Goal: Task Accomplishment & Management: Manage account settings

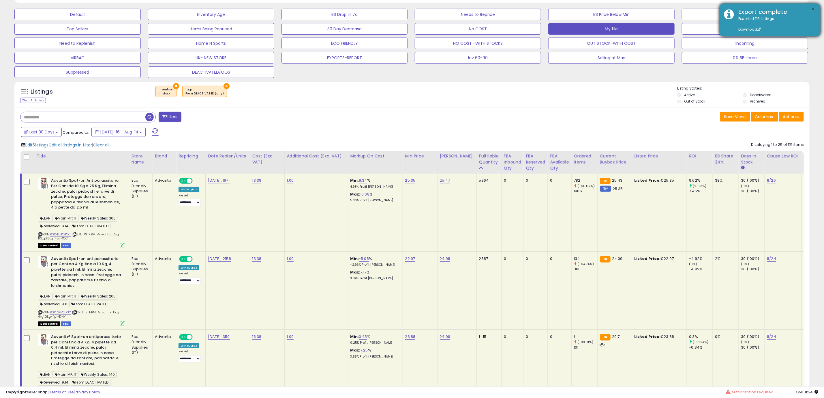
scroll to position [119, 462]
click at [812, 8] on button "×" at bounding box center [813, 9] width 5 height 7
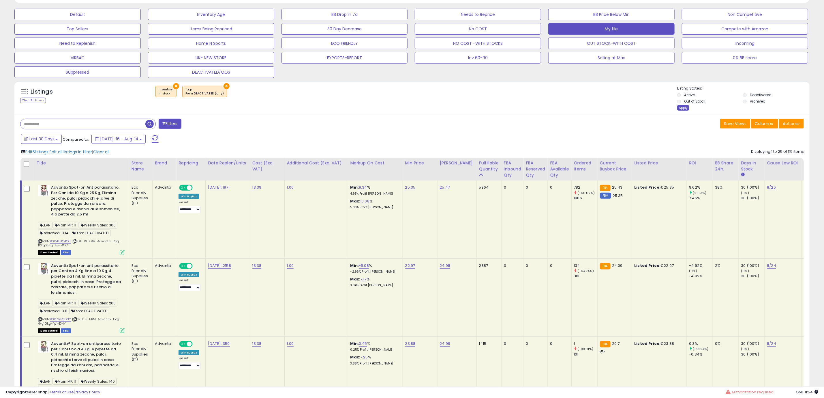
click at [684, 111] on div "Apply" at bounding box center [684, 107] width 12 height 5
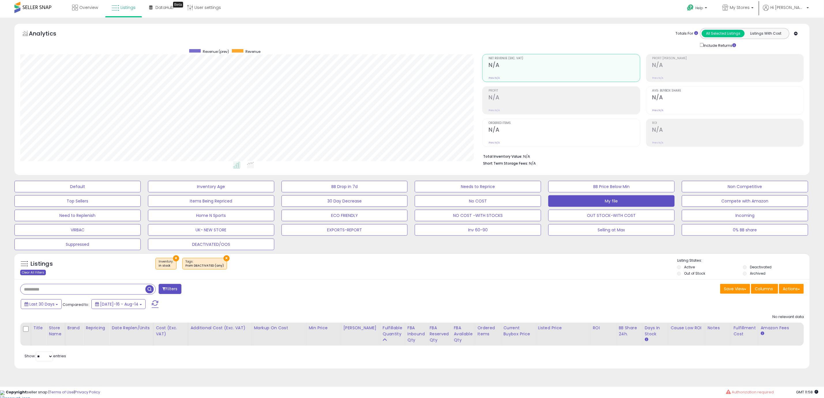
click at [38, 273] on div "Clear All Filters" at bounding box center [33, 272] width 26 height 5
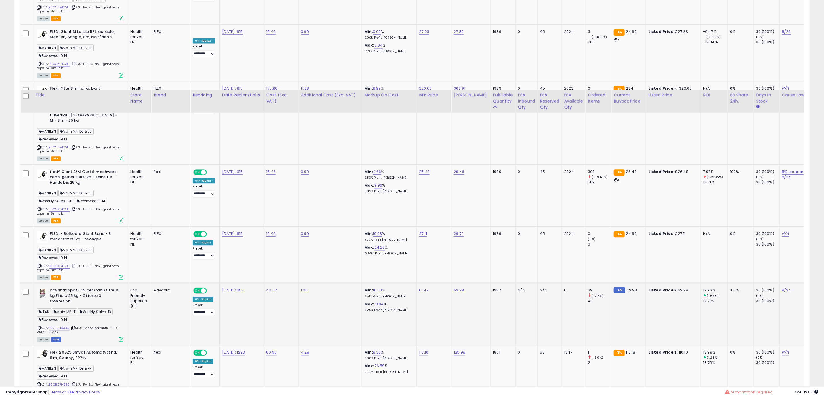
scroll to position [1040, 0]
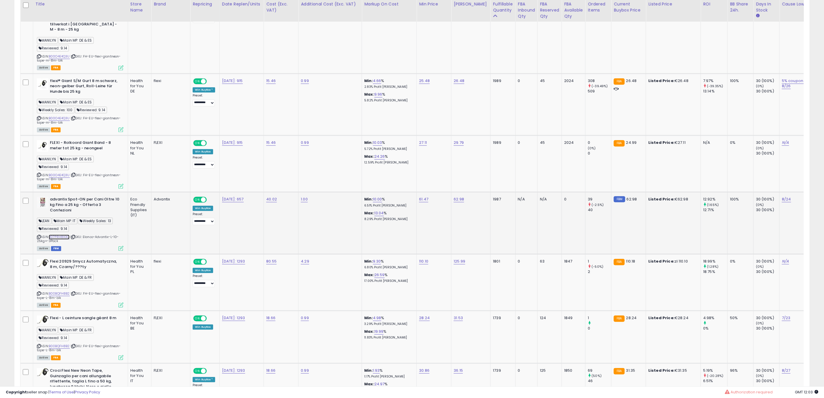
click at [62, 234] on link "B07PRH8X3Q" at bounding box center [59, 236] width 21 height 5
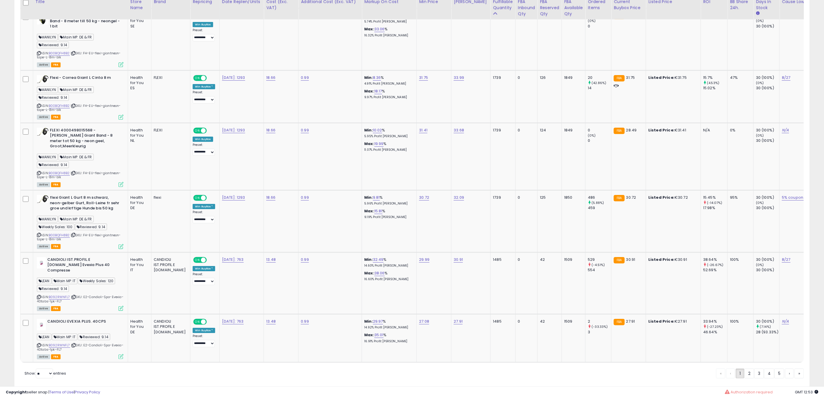
scroll to position [1519, 0]
click at [751, 367] on link "2" at bounding box center [750, 372] width 10 height 10
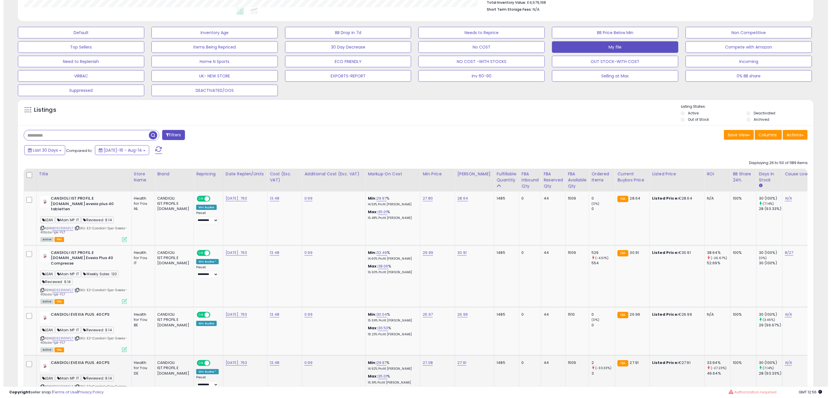
scroll to position [224, 0]
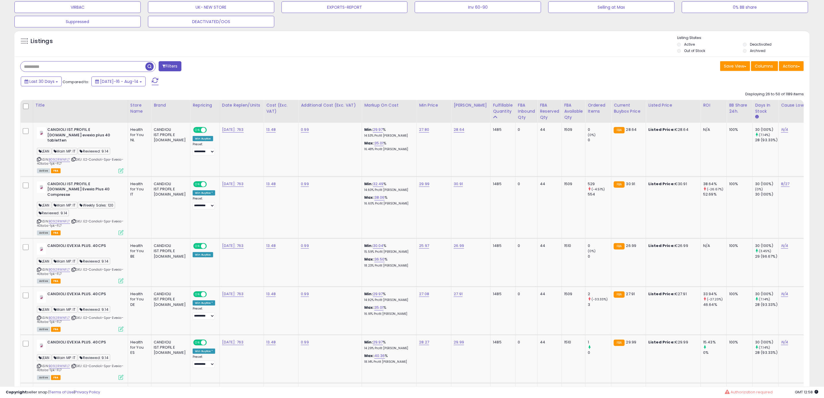
click at [174, 66] on button "Filters" at bounding box center [170, 66] width 23 height 10
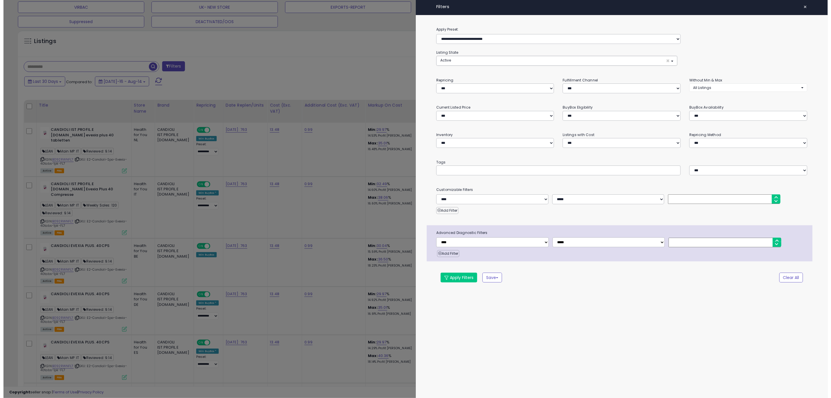
scroll to position [119, 467]
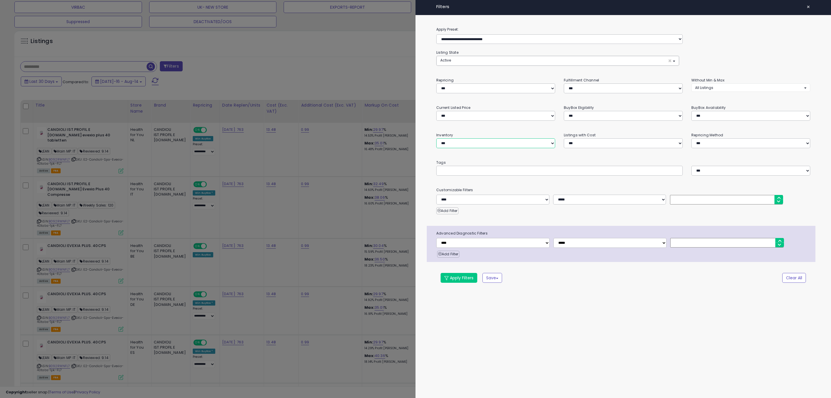
click at [475, 145] on select "**********" at bounding box center [495, 143] width 119 height 10
select select "********"
click at [436, 139] on select "**********" at bounding box center [495, 143] width 119 height 10
click at [466, 280] on button "Apply Filters" at bounding box center [459, 278] width 37 height 10
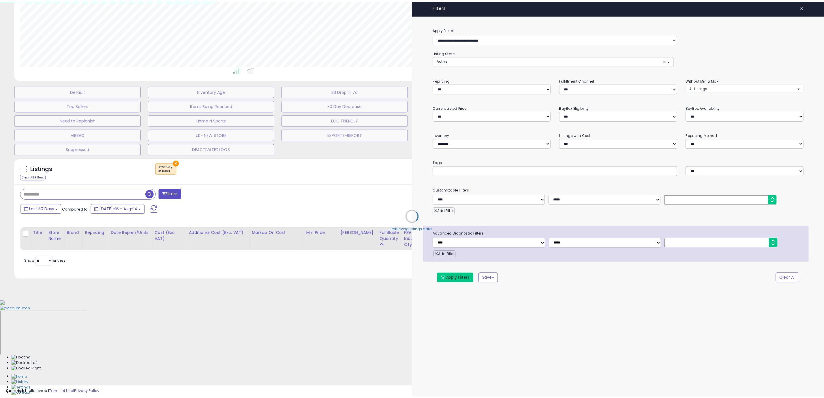
scroll to position [7, 0]
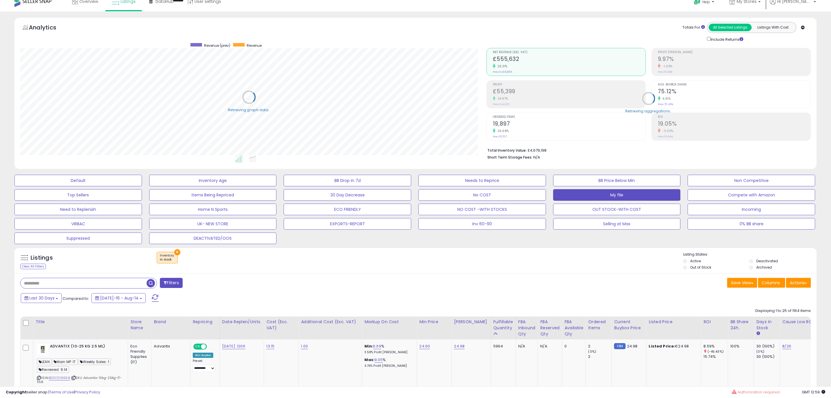
click at [57, 301] on button "Last 30 Days" at bounding box center [41, 298] width 41 height 10
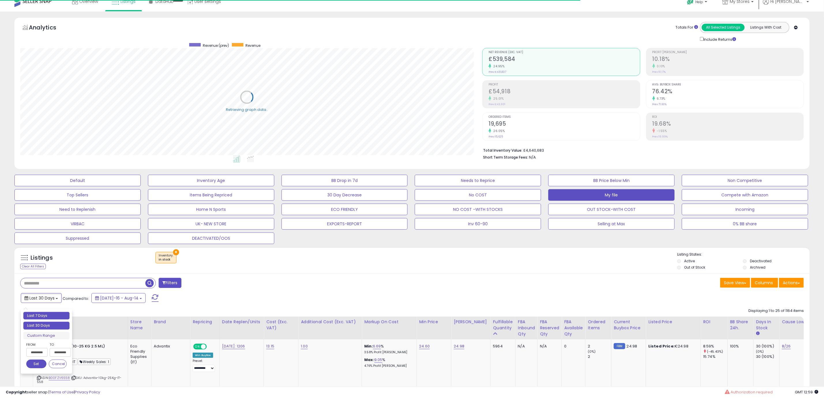
type input "**********"
click at [52, 313] on li "Last 7 Days" at bounding box center [46, 316] width 46 height 8
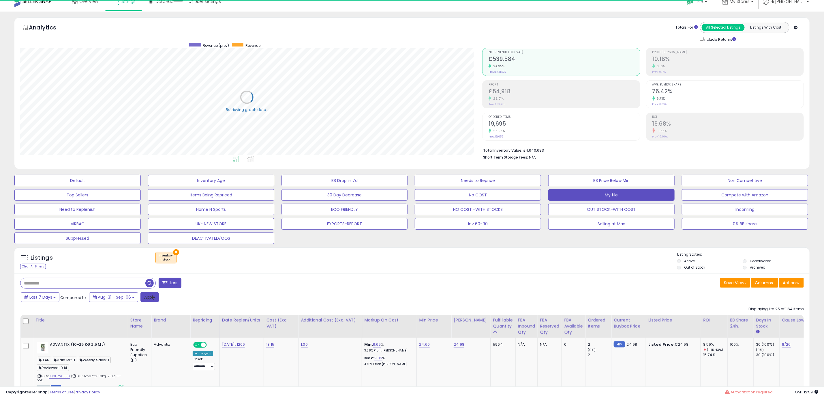
click at [147, 301] on button "Apply" at bounding box center [150, 297] width 18 height 10
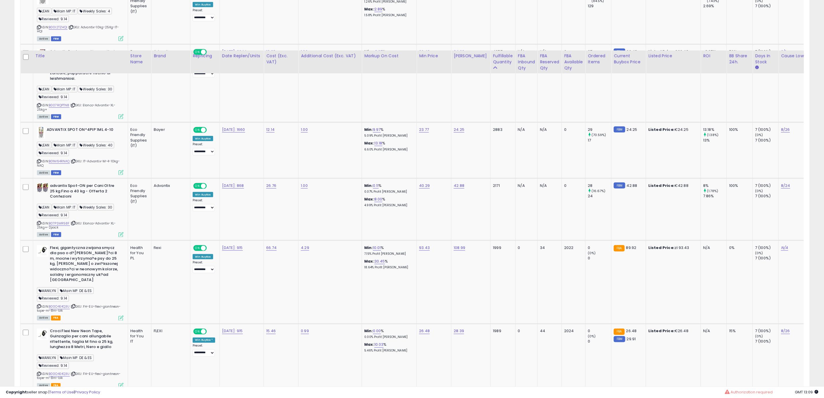
scroll to position [656, 0]
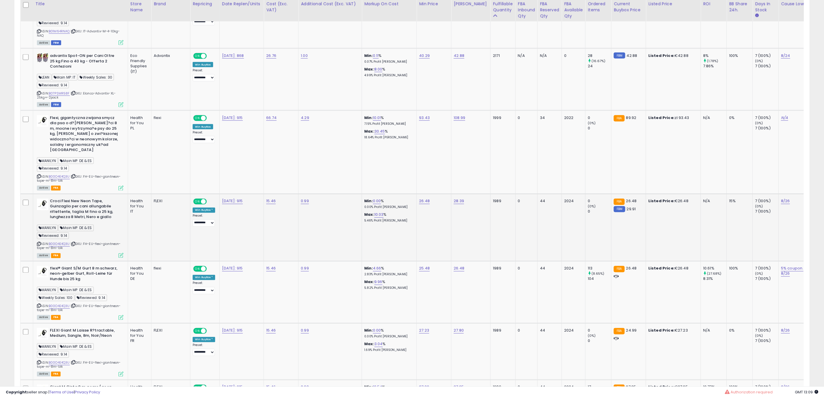
click at [100, 227] on div "MANILYN Main MP: DE & ES Reviewed: 9.14" at bounding box center [80, 233] width 87 height 16
click at [68, 242] on link "B00O4E4Q3U" at bounding box center [59, 244] width 21 height 5
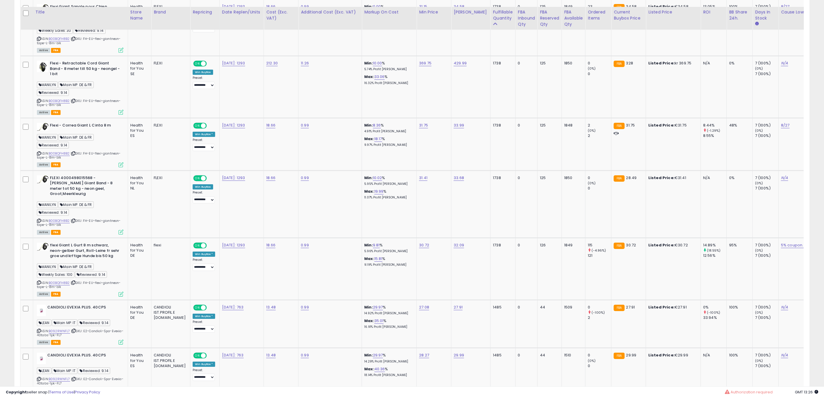
scroll to position [1479, 0]
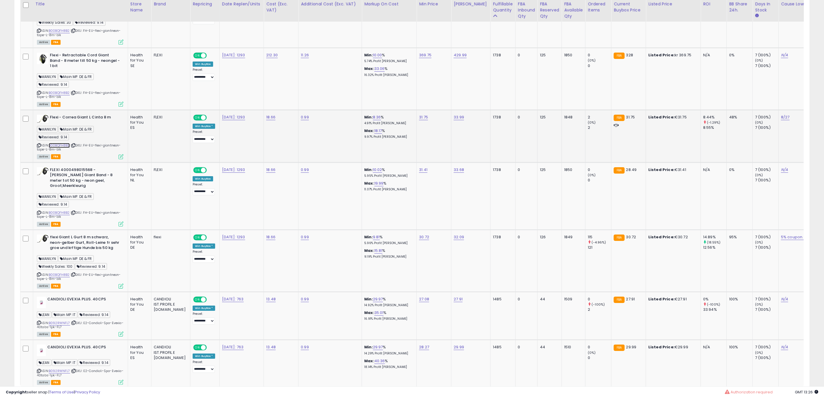
click at [64, 143] on link "B00BQFH8B2" at bounding box center [59, 145] width 21 height 5
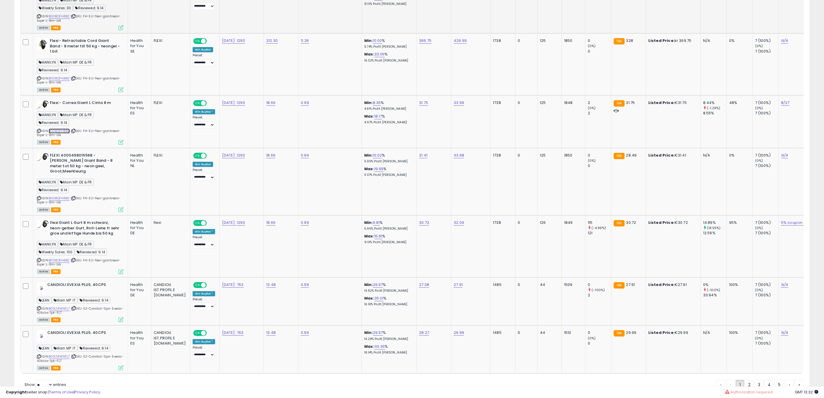
scroll to position [1511, 0]
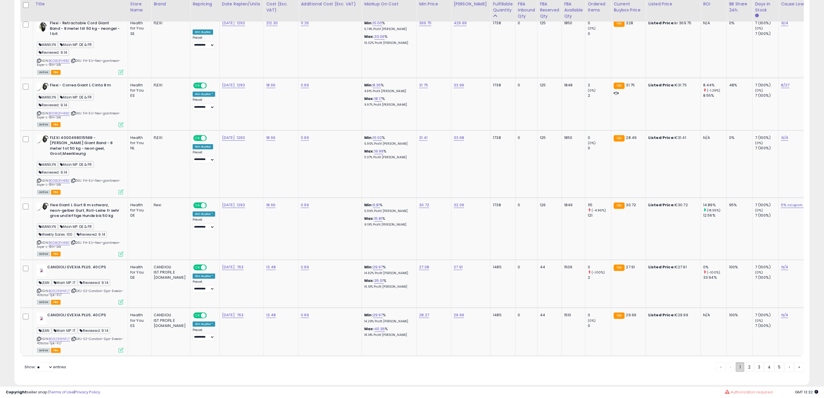
drag, startPoint x: 747, startPoint y: 356, endPoint x: 740, endPoint y: 354, distance: 7.4
click at [747, 362] on link "2" at bounding box center [750, 367] width 10 height 10
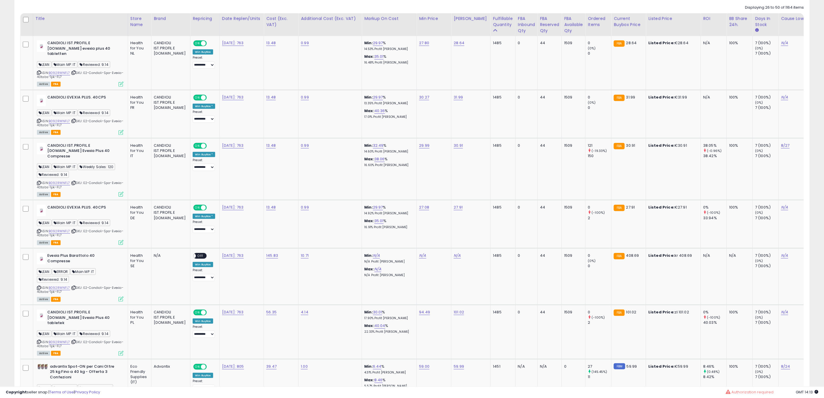
scroll to position [180, 0]
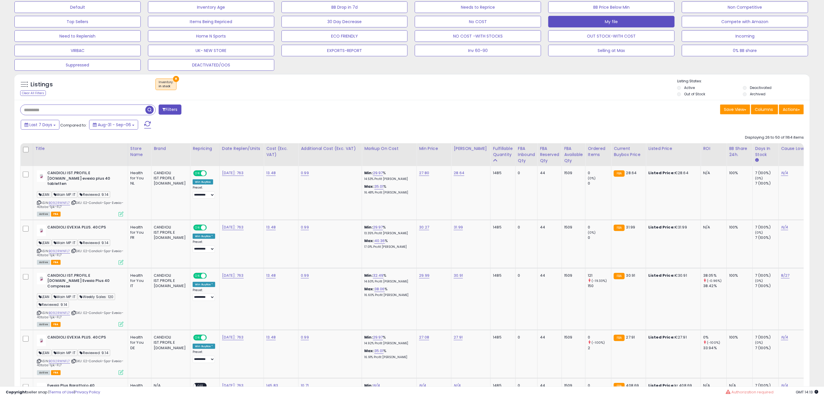
click at [71, 111] on input "text" at bounding box center [82, 110] width 125 height 10
paste input "**********"
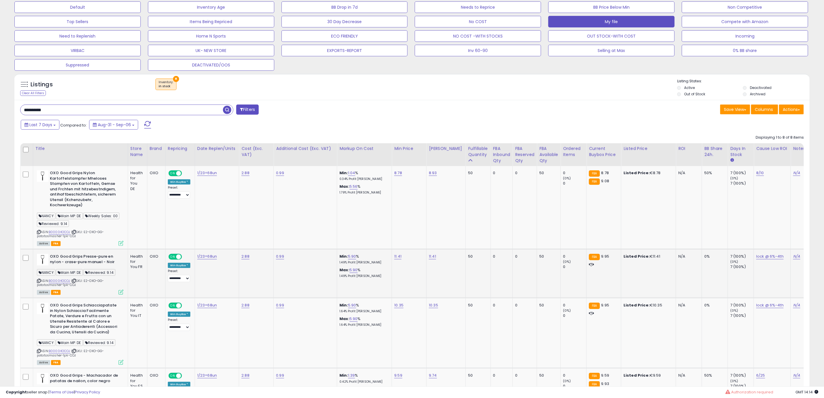
scroll to position [224, 0]
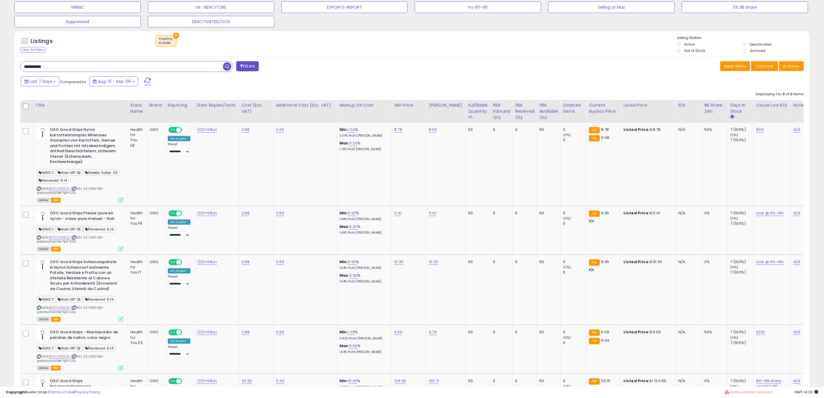
drag, startPoint x: 63, startPoint y: 64, endPoint x: 0, endPoint y: 68, distance: 63.3
click at [0, 68] on div "**********" at bounding box center [412, 217] width 824 height 845
paste input "text"
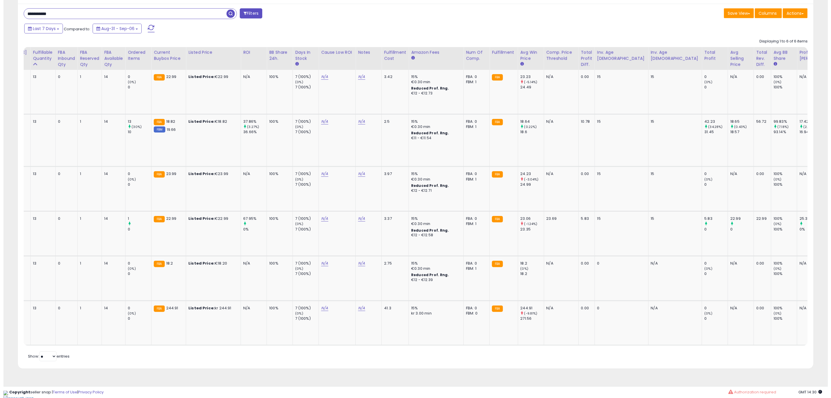
scroll to position [0, 0]
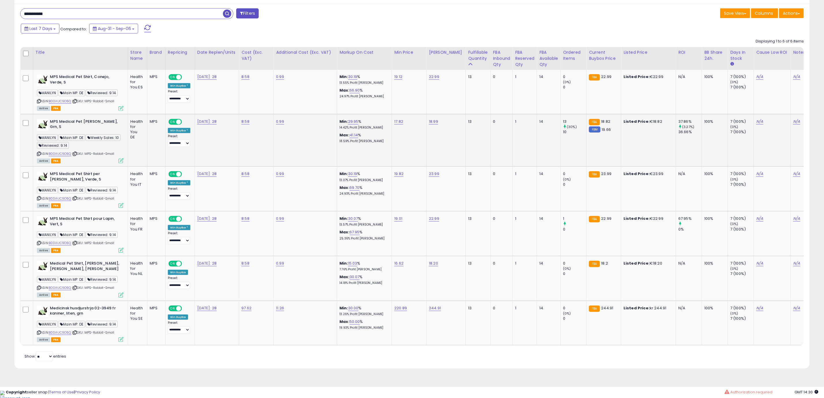
click at [123, 160] on icon at bounding box center [121, 160] width 5 height 5
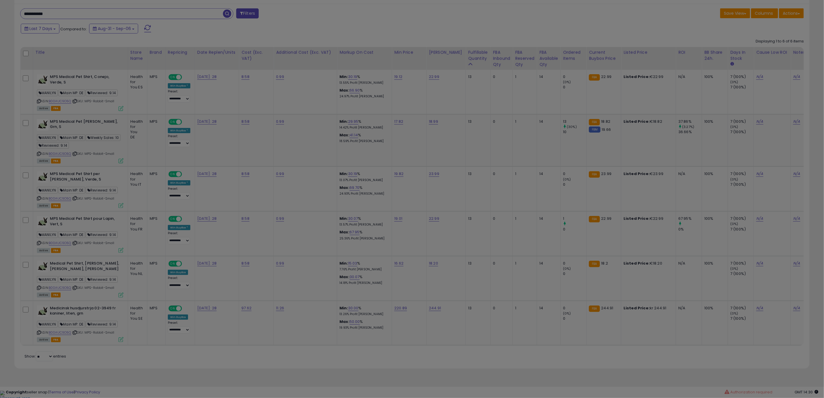
scroll to position [119, 467]
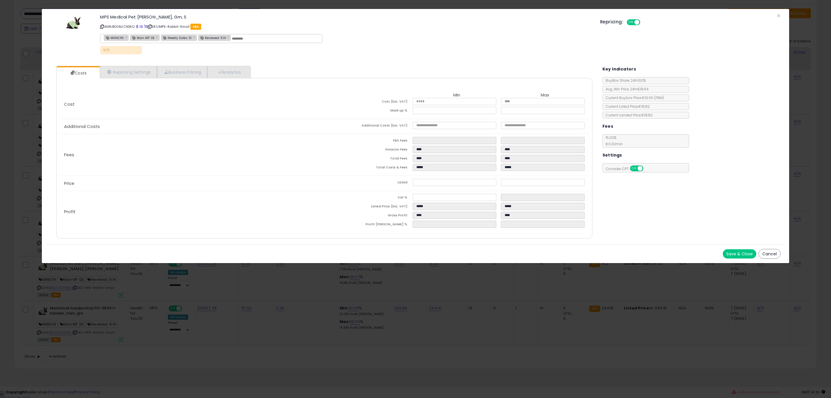
click at [774, 254] on button "Cancel" at bounding box center [770, 254] width 22 height 10
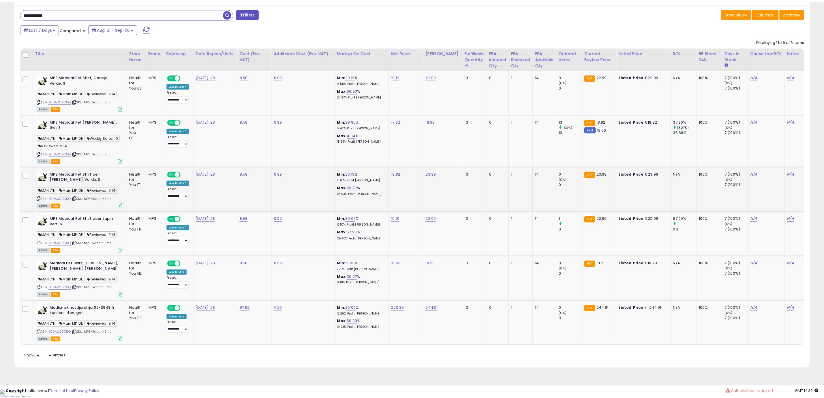
scroll to position [288446, 288102]
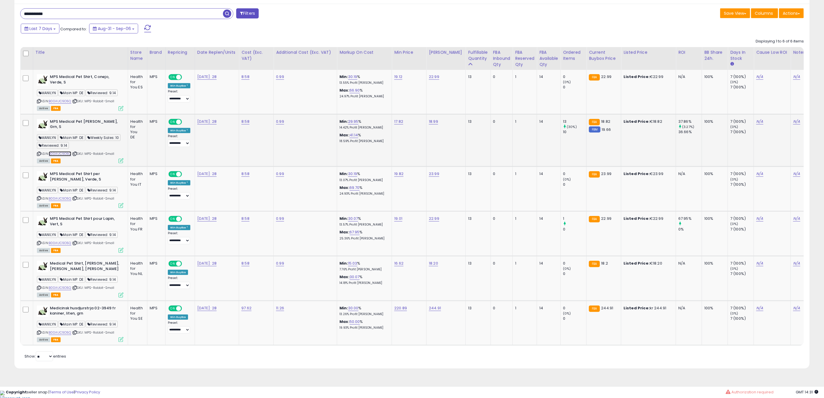
click at [66, 154] on link "B00AUC9D5Q" at bounding box center [60, 153] width 23 height 5
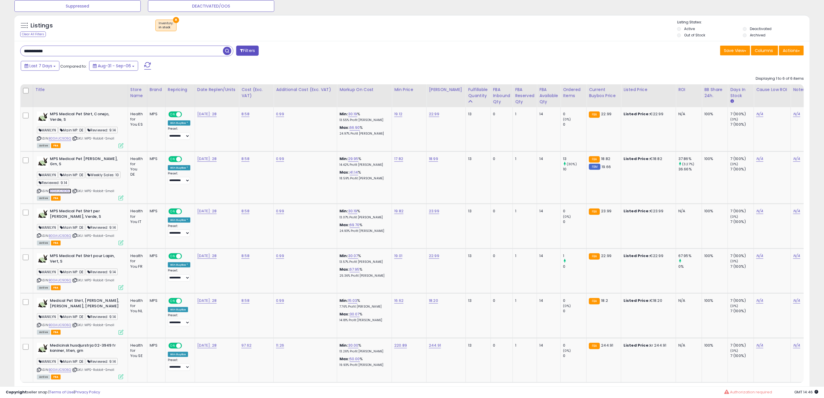
scroll to position [190, 0]
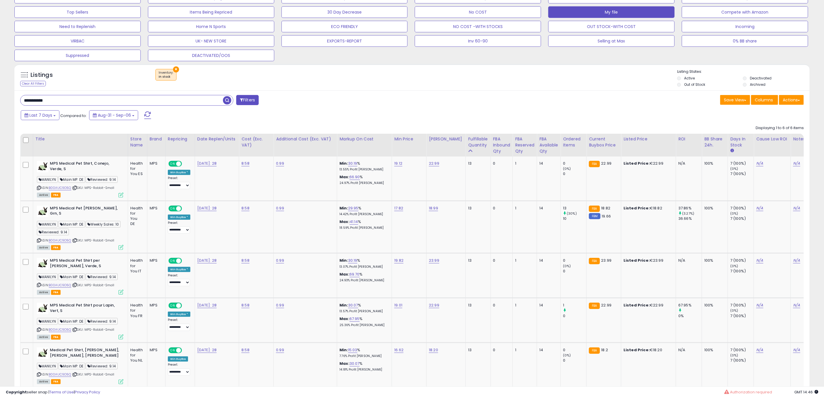
drag, startPoint x: 33, startPoint y: 97, endPoint x: -15, endPoint y: 96, distance: 47.6
click at [0, 96] on html "Unable to login Retrieving listings data.. has not yet accepted the Terms of Us…" at bounding box center [412, 9] width 824 height 398
paste input "text"
type input "**********"
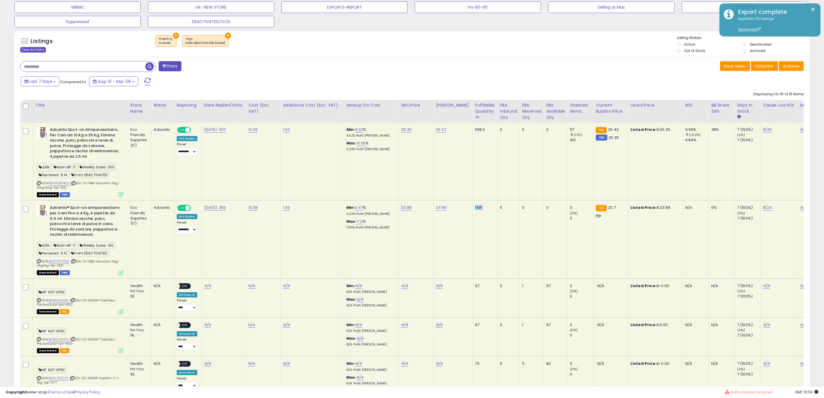
click at [42, 49] on div "Clear All Filters" at bounding box center [33, 49] width 26 height 5
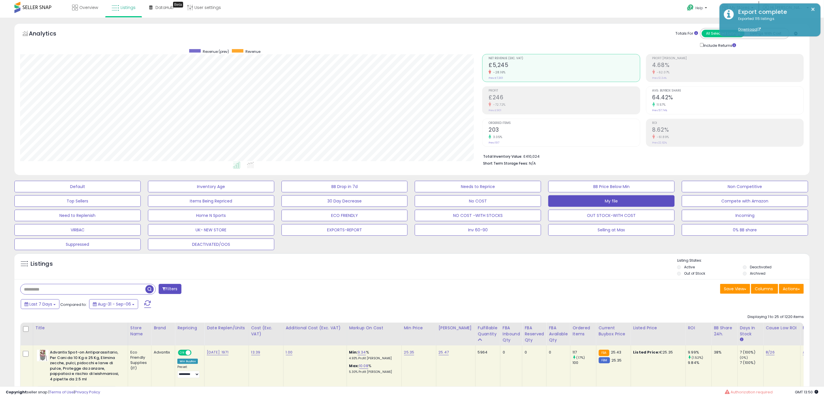
scroll to position [119, 462]
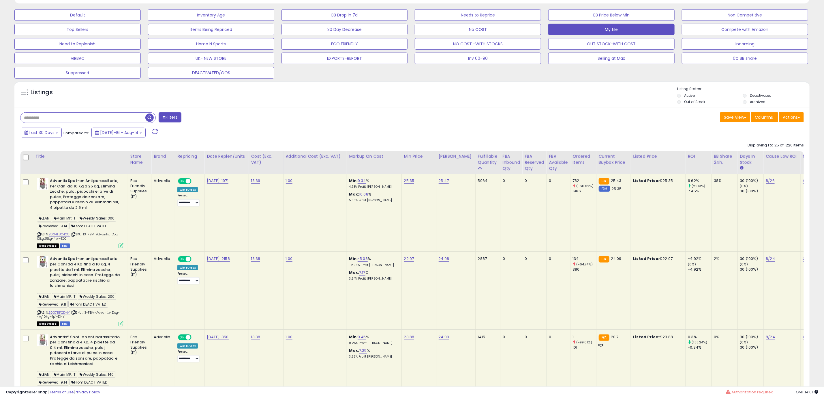
scroll to position [173, 0]
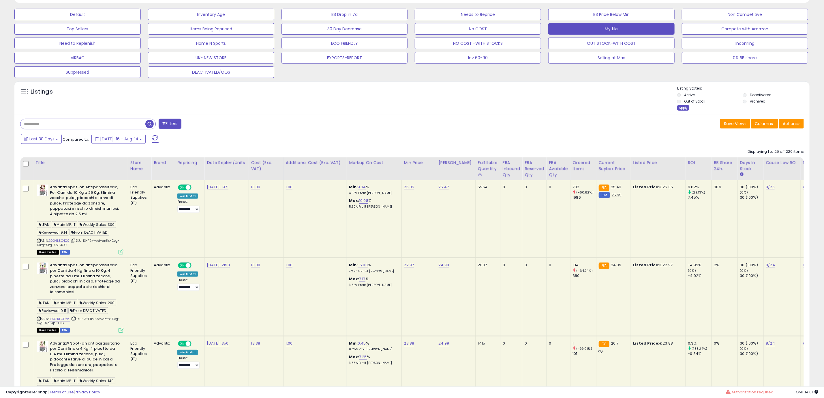
click at [682, 109] on div "Apply" at bounding box center [684, 107] width 12 height 5
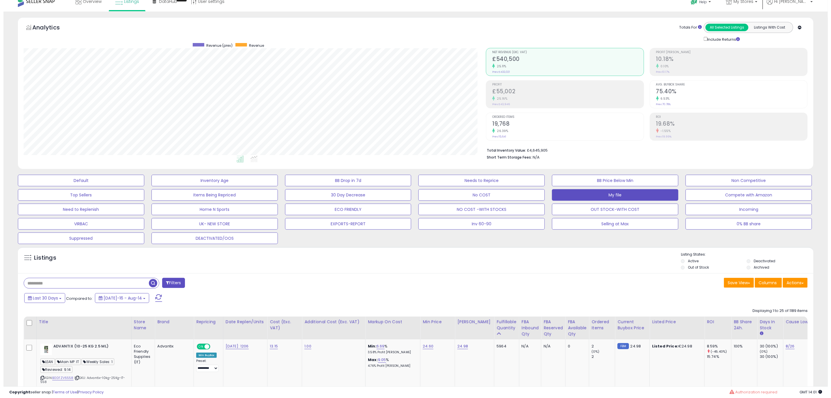
scroll to position [119, 462]
click at [134, 281] on input "text" at bounding box center [121, 283] width 203 height 10
paste input "**********"
type input "**********"
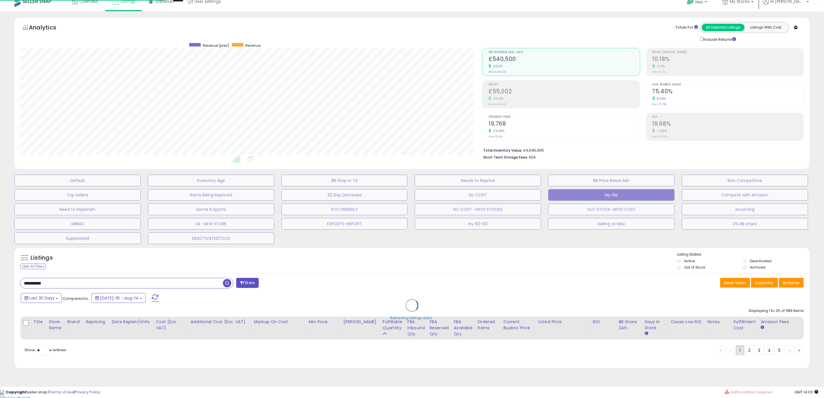
scroll to position [119, 467]
click at [48, 300] on div "Retrieving listings data.." at bounding box center [415, 309] width 811 height 131
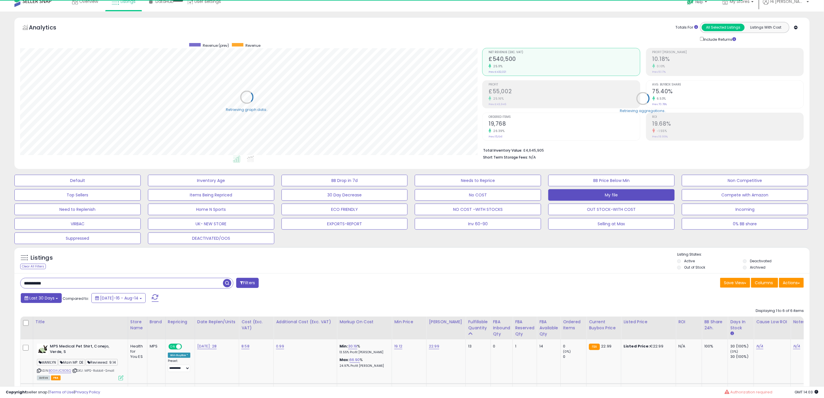
scroll to position [288446, 288102]
click at [57, 299] on b at bounding box center [57, 298] width 2 height 1
type input "**********"
click at [57, 315] on li "Last 7 Days" at bounding box center [46, 316] width 46 height 8
click at [151, 298] on button "Apply" at bounding box center [150, 297] width 18 height 10
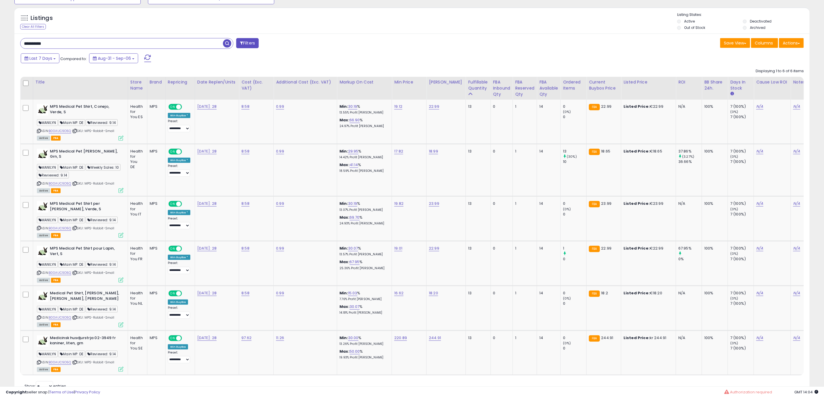
scroll to position [261, 0]
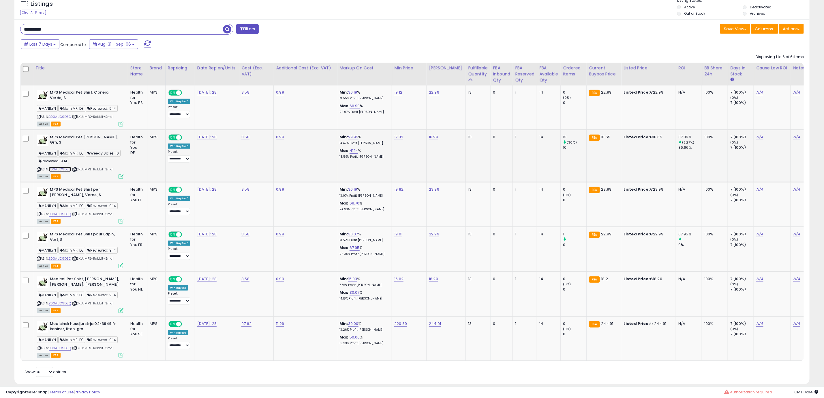
click at [67, 172] on link "B00AUC9D5Q" at bounding box center [60, 169] width 23 height 5
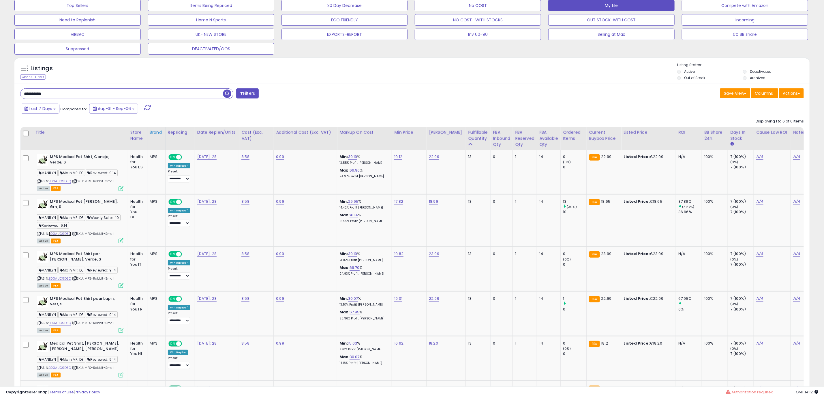
scroll to position [131, 0]
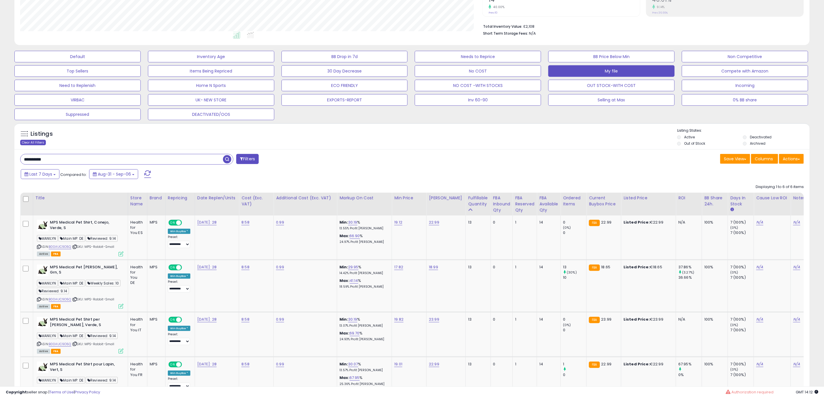
click at [40, 142] on div "Clear All Filters" at bounding box center [33, 142] width 26 height 5
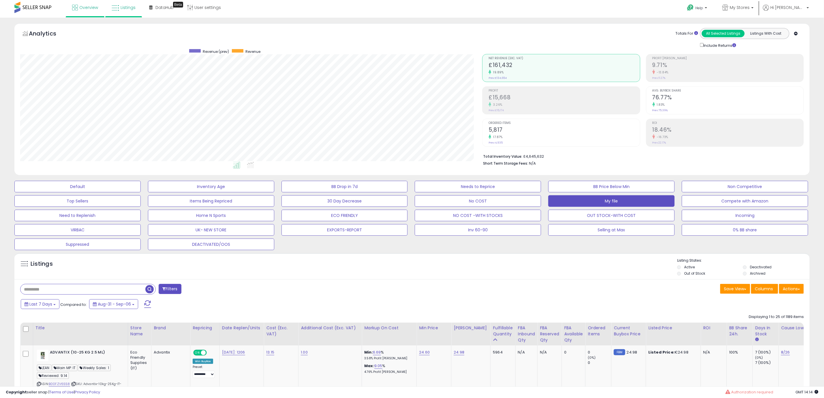
scroll to position [119, 462]
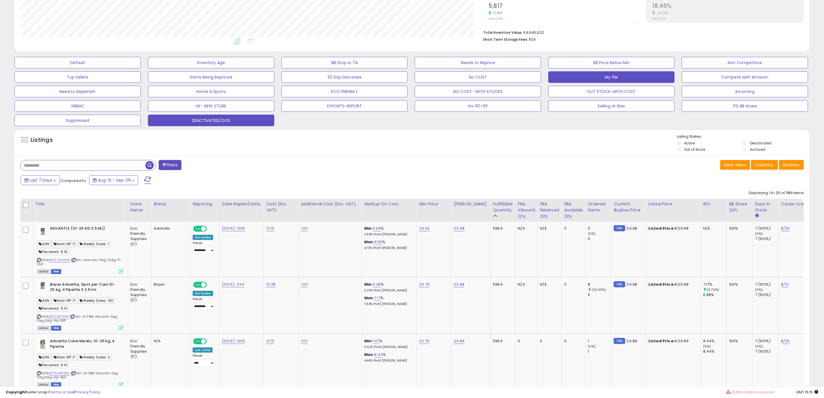
scroll to position [88, 0]
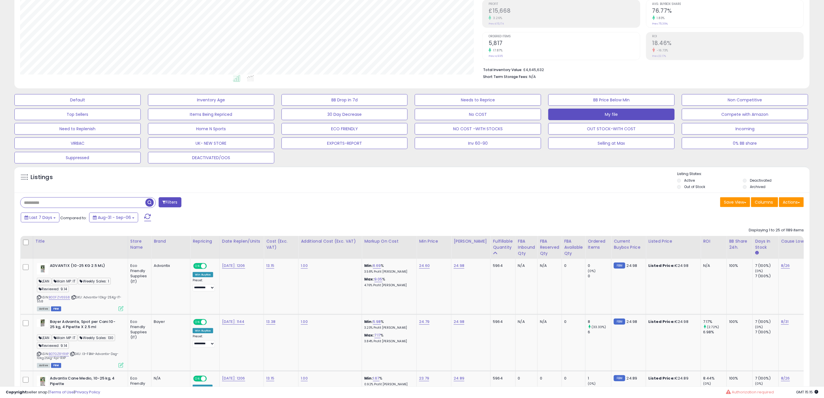
click at [82, 206] on input "text" at bounding box center [82, 202] width 125 height 10
click at [113, 206] on input "text" at bounding box center [121, 202] width 203 height 10
paste input "**********"
type input "**********"
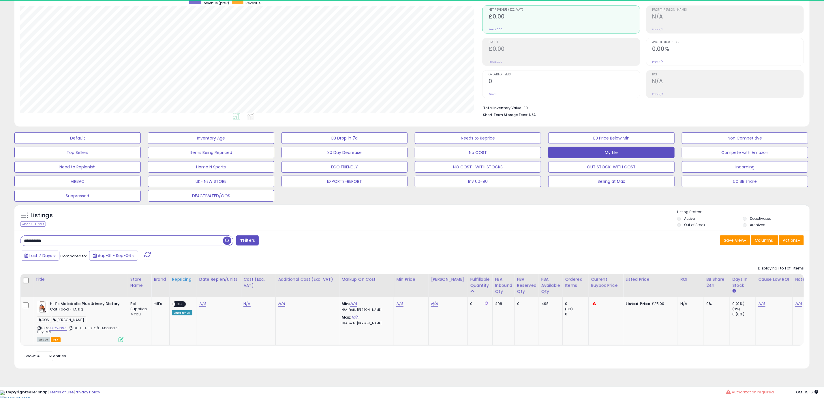
scroll to position [119, 462]
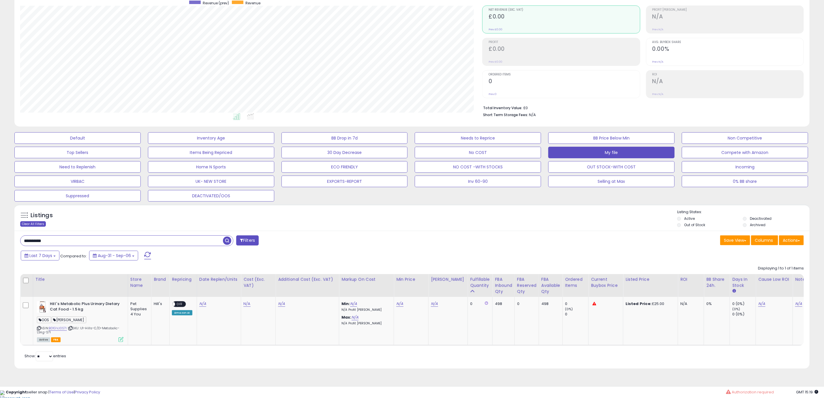
click at [33, 222] on div "Clear All Filters" at bounding box center [33, 223] width 26 height 5
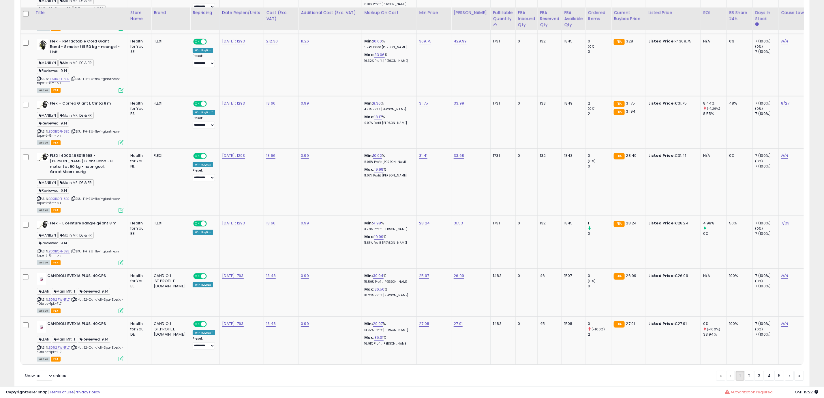
scroll to position [1511, 0]
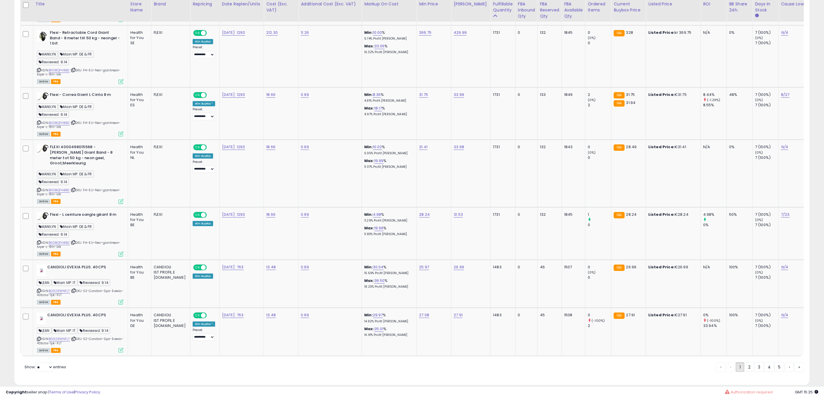
drag, startPoint x: 747, startPoint y: 358, endPoint x: 344, endPoint y: 10, distance: 533.0
click at [747, 362] on link "2" at bounding box center [750, 367] width 10 height 10
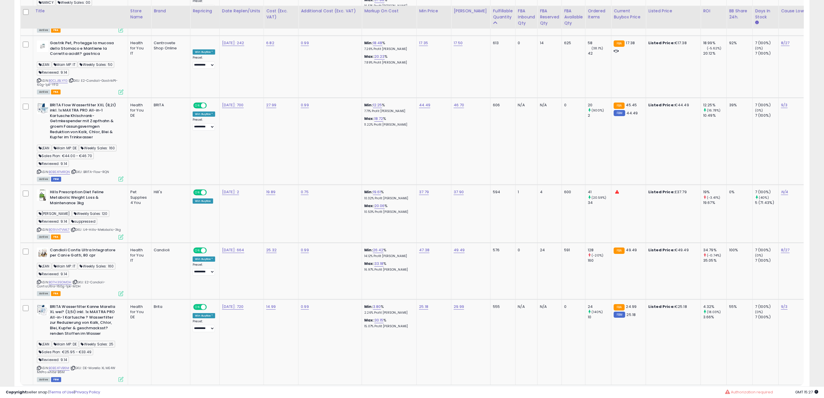
scroll to position [1507, 0]
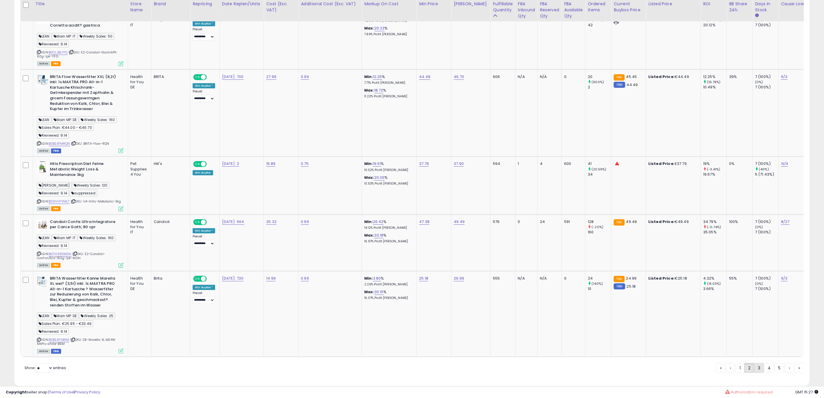
click at [756, 363] on link "3" at bounding box center [760, 368] width 10 height 10
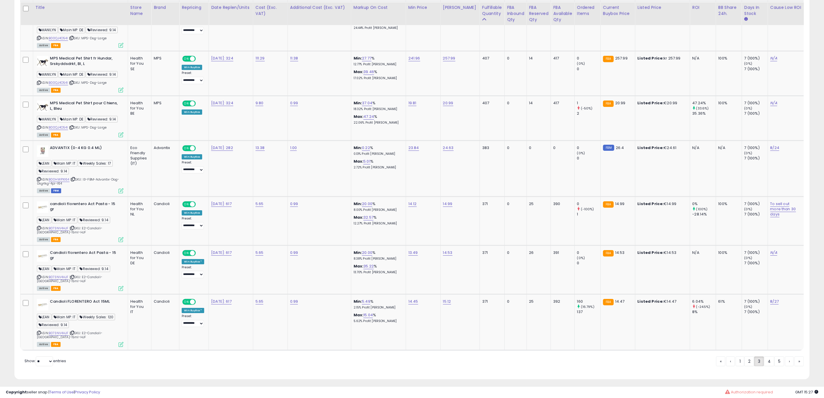
scroll to position [1365, 0]
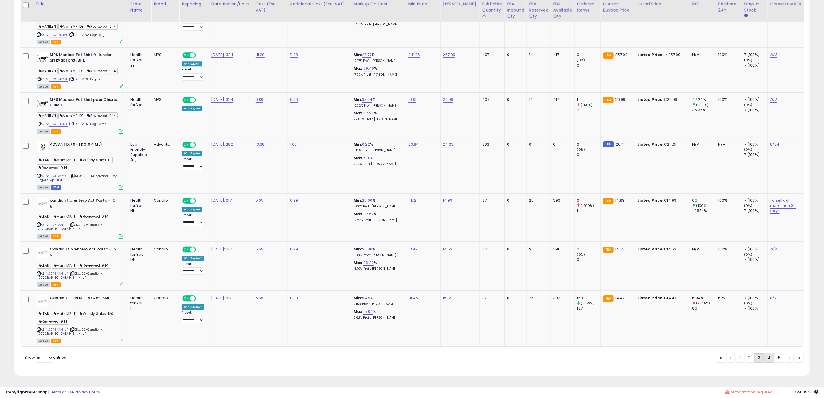
click at [770, 360] on link "4" at bounding box center [769, 358] width 10 height 10
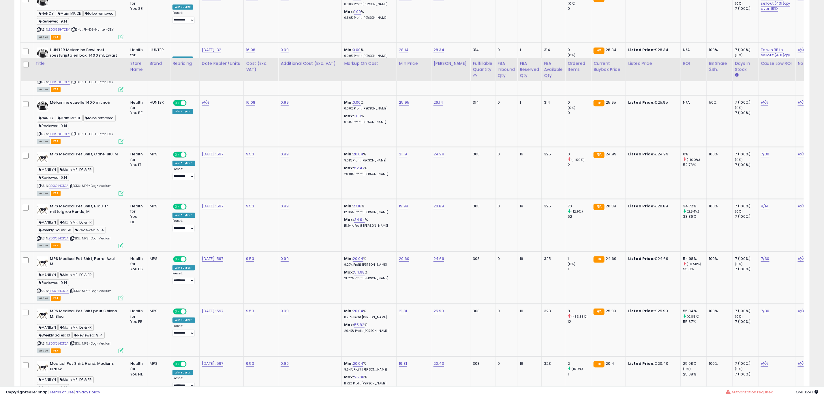
scroll to position [1003, 0]
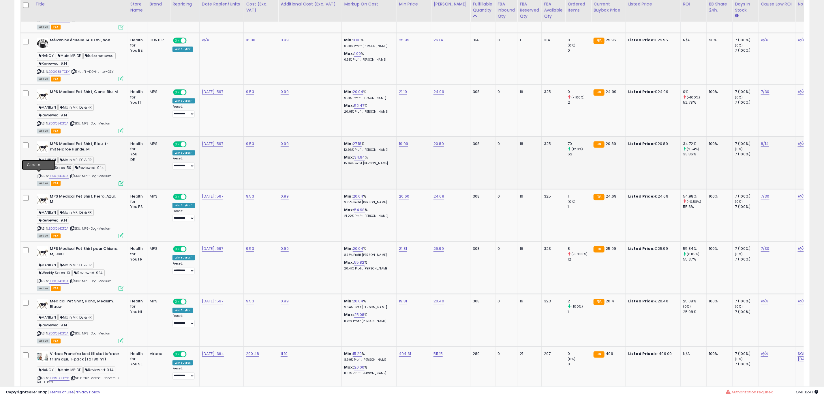
click at [39, 176] on icon at bounding box center [39, 175] width 4 height 3
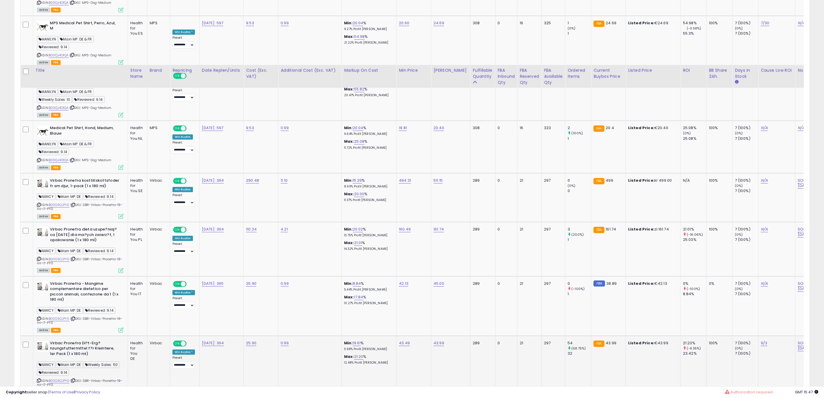
scroll to position [1339, 0]
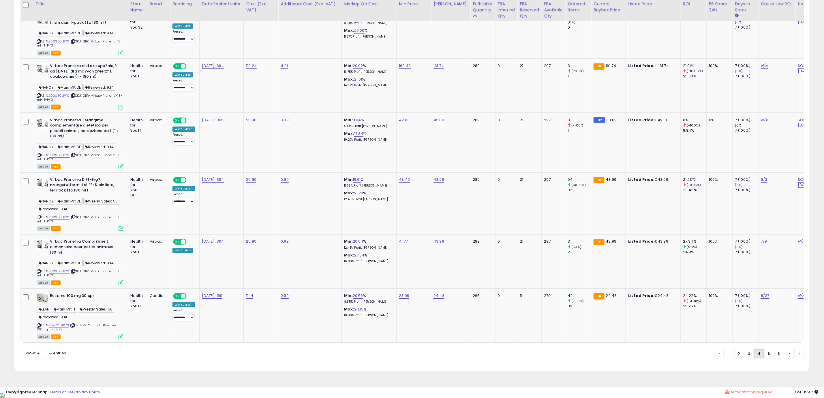
drag, startPoint x: 772, startPoint y: 357, endPoint x: 720, endPoint y: 322, distance: 62.4
click at [771, 357] on link "5" at bounding box center [770, 353] width 10 height 10
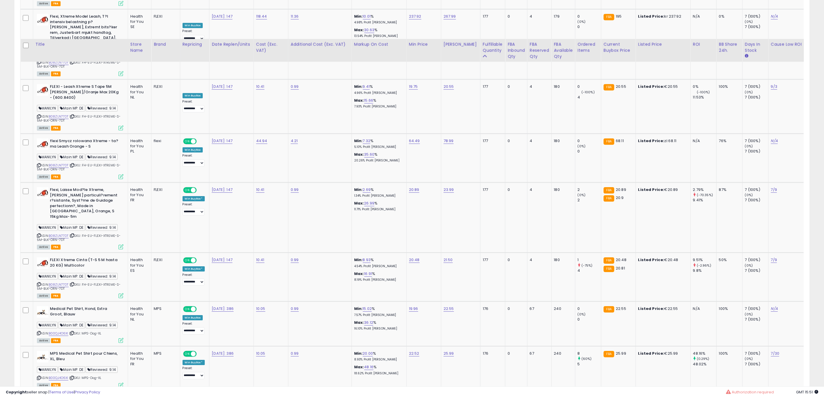
scroll to position [1341, 0]
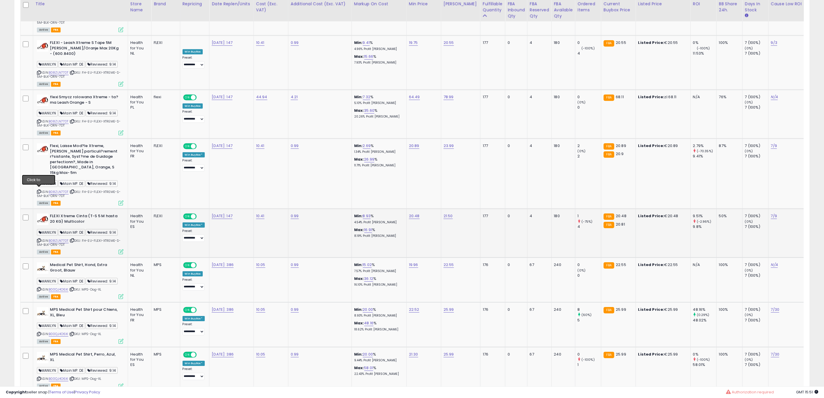
click at [39, 239] on icon at bounding box center [39, 240] width 4 height 3
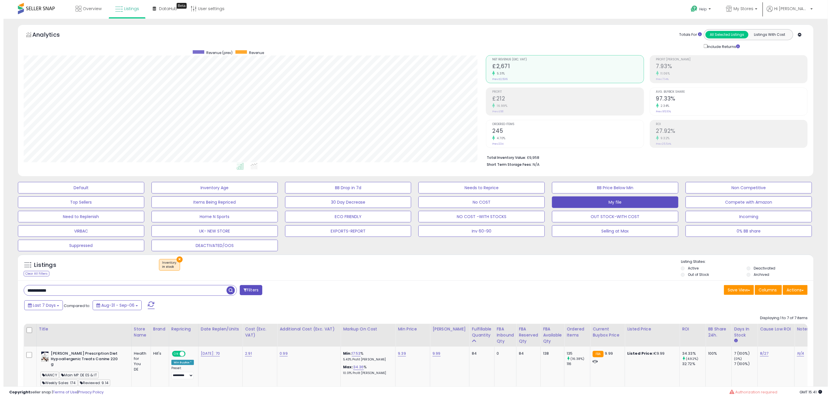
scroll to position [119, 462]
drag, startPoint x: 61, startPoint y: 293, endPoint x: -20, endPoint y: 286, distance: 82.2
click at [0, 286] on html "Unable to login Retrieving listings data.. has not yet accepted the Terms of Us…" at bounding box center [412, 199] width 824 height 398
paste input "text"
type input "**********"
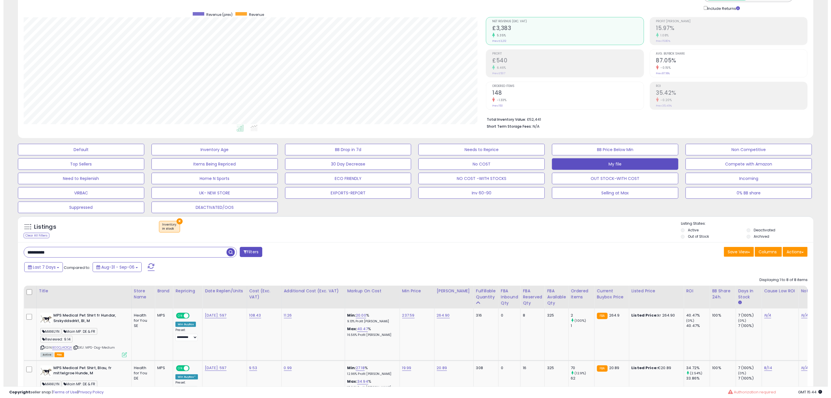
scroll to position [87, 0]
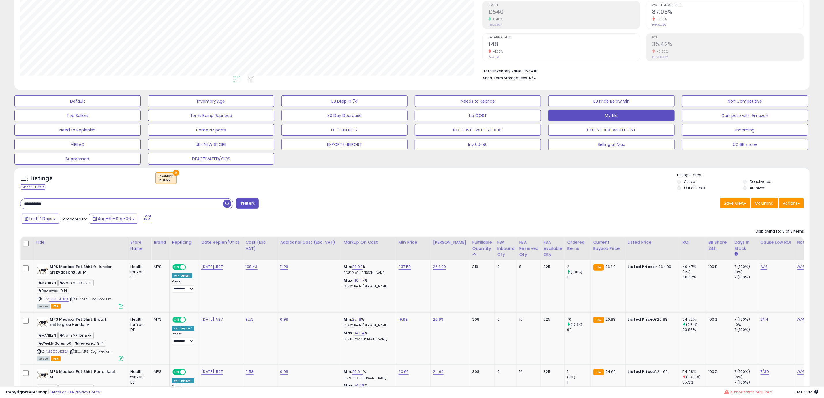
click at [247, 204] on button "Filters" at bounding box center [247, 203] width 23 height 10
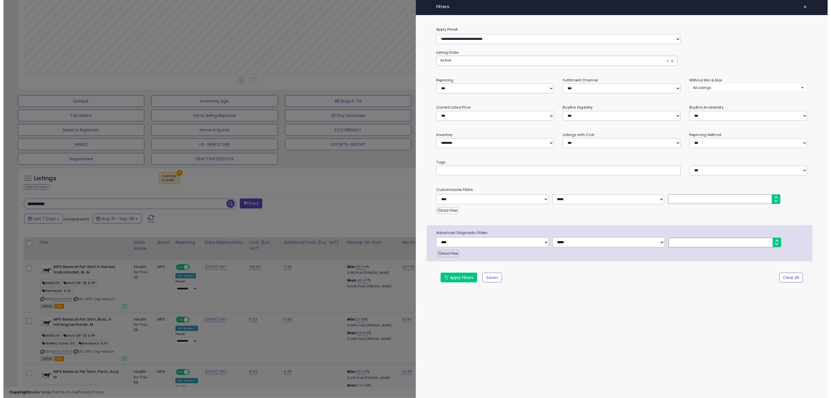
scroll to position [119, 467]
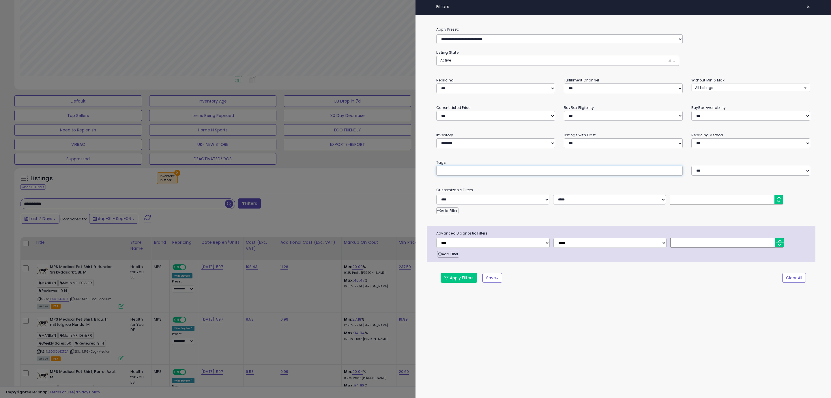
click at [487, 170] on input "text" at bounding box center [483, 171] width 87 height 6
type input "*******"
click at [456, 283] on button "Apply Filters" at bounding box center [459, 278] width 37 height 10
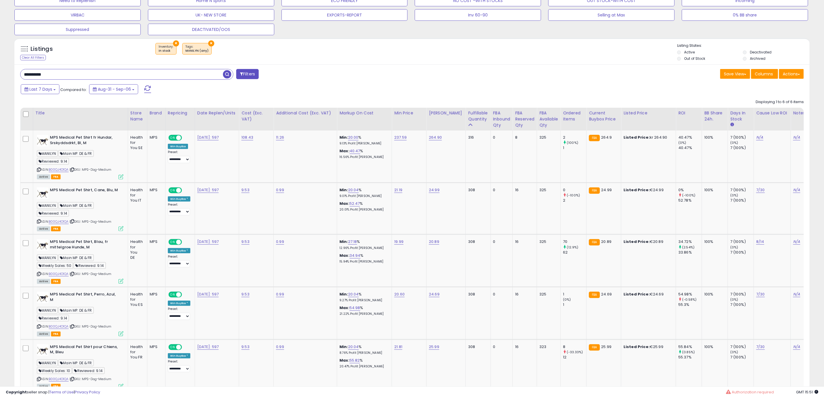
scroll to position [141, 0]
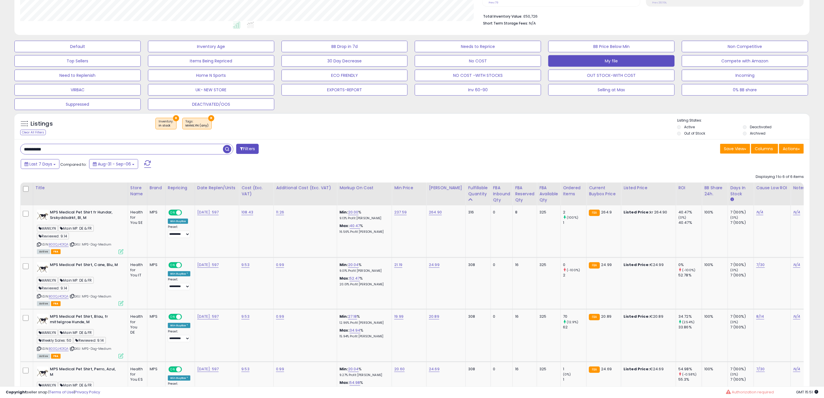
drag, startPoint x: 49, startPoint y: 151, endPoint x: -26, endPoint y: 151, distance: 74.7
click at [0, 151] on html "Unable to login Retrieving listings data.. has not yet accepted the Terms of Us…" at bounding box center [412, 58] width 824 height 398
paste input "text"
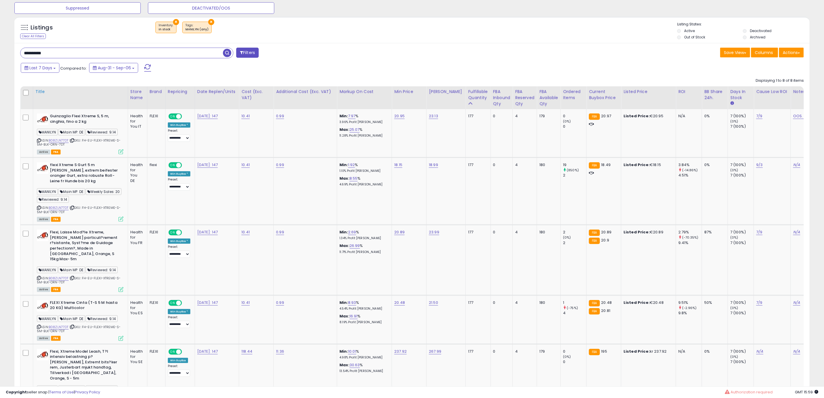
scroll to position [165, 0]
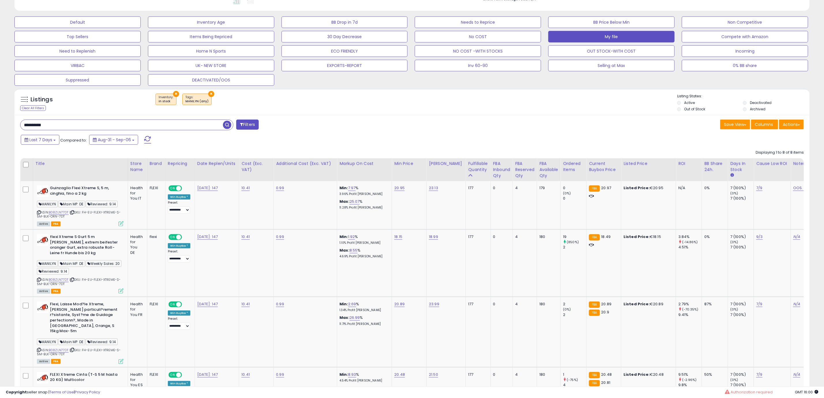
drag, startPoint x: 69, startPoint y: 126, endPoint x: 22, endPoint y: 130, distance: 46.9
click at [22, 130] on input "**********" at bounding box center [121, 125] width 203 height 10
paste input "text"
type input "**********"
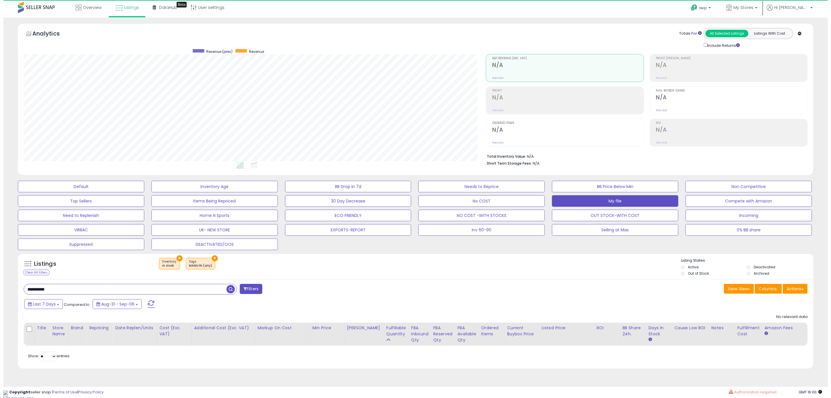
scroll to position [119, 462]
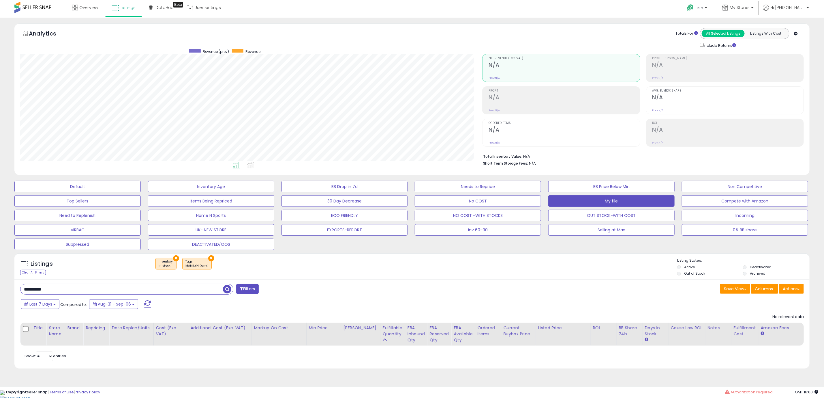
click at [210, 256] on button "×" at bounding box center [211, 258] width 6 height 6
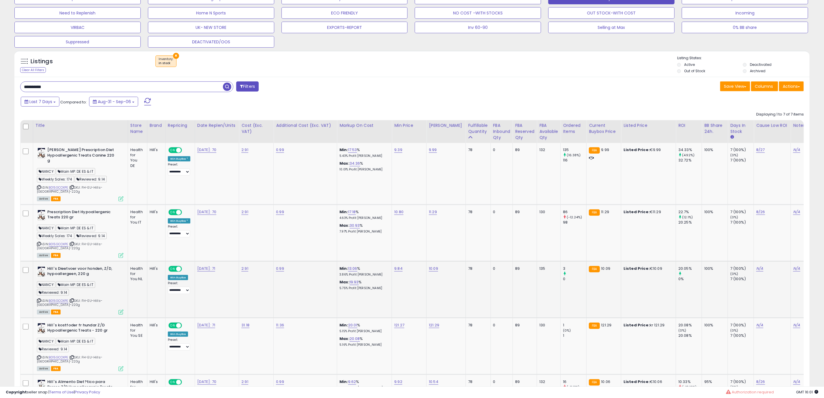
scroll to position [218, 0]
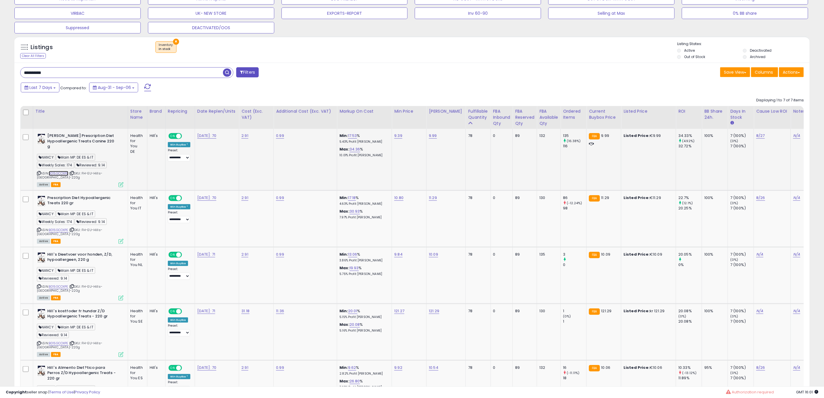
click at [66, 171] on link "B015GCOXPE" at bounding box center [59, 173] width 20 height 5
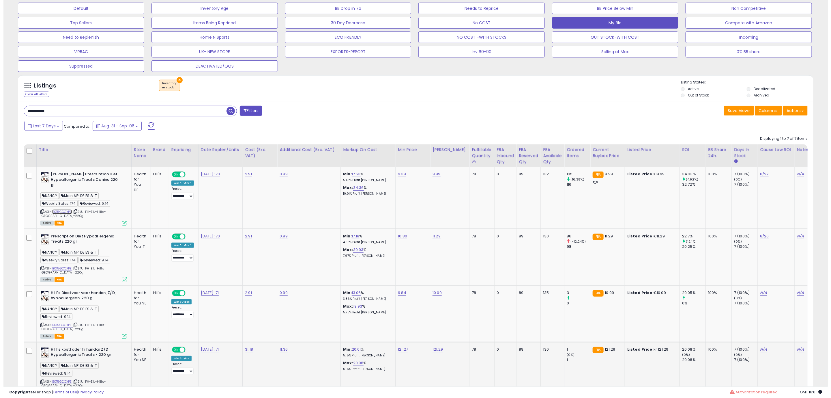
scroll to position [180, 0]
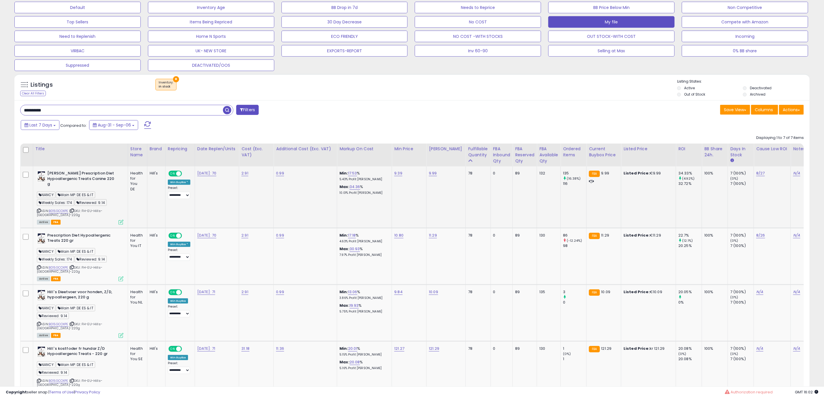
click at [122, 220] on icon at bounding box center [121, 222] width 5 height 5
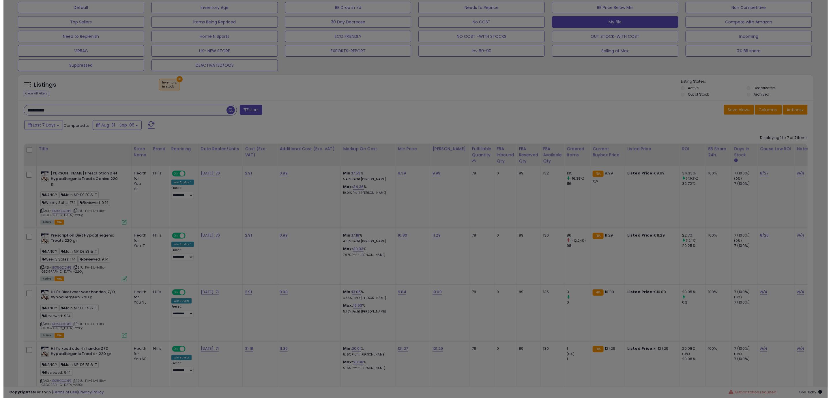
scroll to position [119, 467]
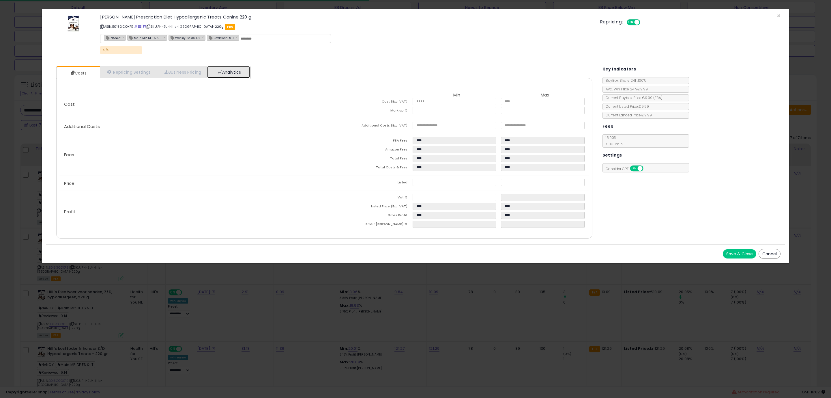
click at [234, 73] on link "Analytics" at bounding box center [228, 72] width 43 height 12
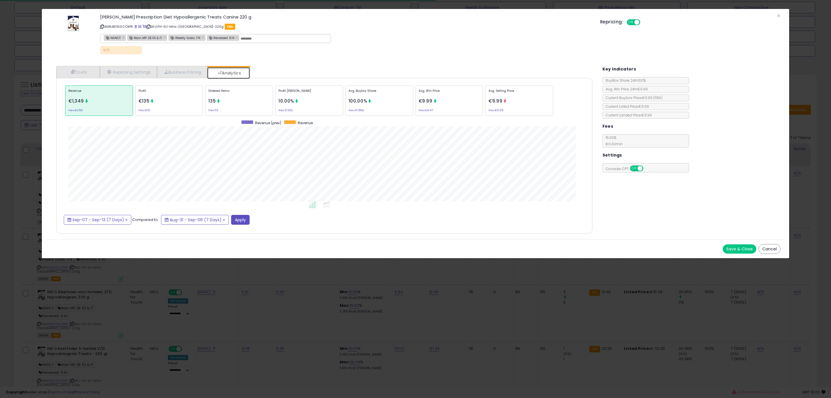
scroll to position [178, 547]
click at [226, 108] on div "Ordered Items 135 Prev: 116" at bounding box center [239, 100] width 68 height 30
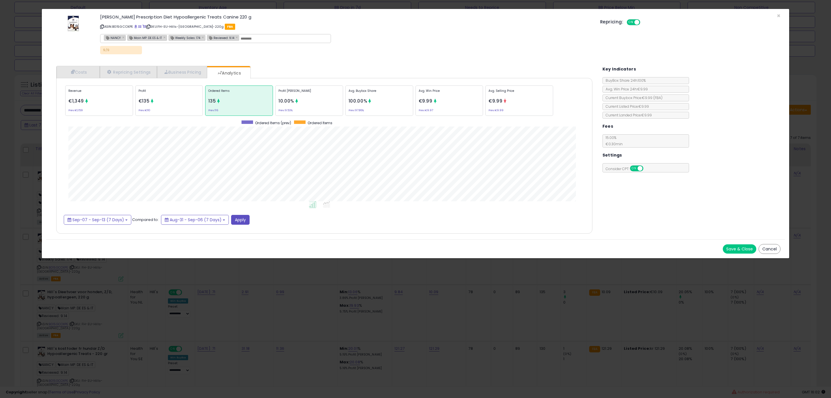
click at [768, 247] on button "Cancel" at bounding box center [770, 249] width 22 height 10
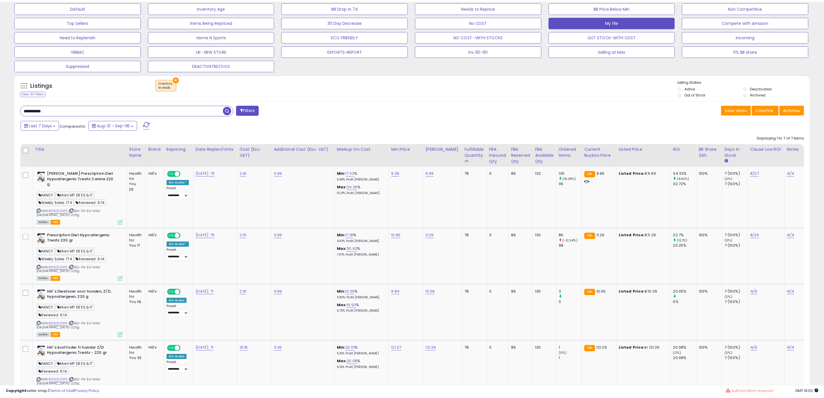
scroll to position [288446, 288102]
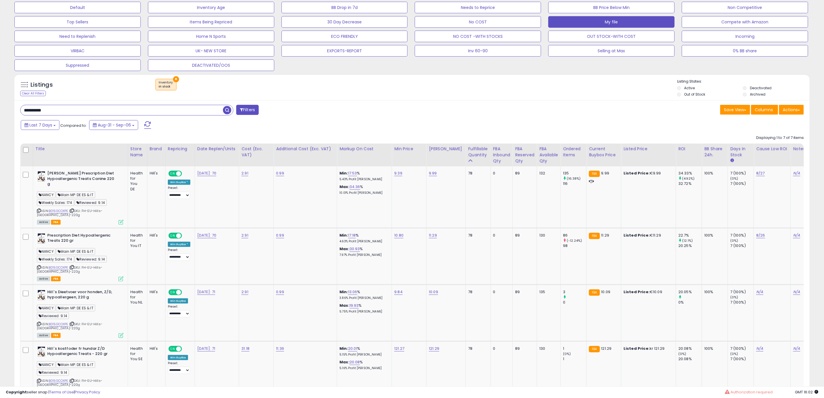
drag, startPoint x: 70, startPoint y: 112, endPoint x: -27, endPoint y: 112, distance: 96.4
click at [0, 112] on html "Unable to login Retrieving listings data.. has not yet accepted the Terms of Us…" at bounding box center [412, 19] width 824 height 398
click at [353, 187] on link "34.36" at bounding box center [355, 187] width 11 height 6
drag, startPoint x: 334, startPoint y: 171, endPoint x: 294, endPoint y: 177, distance: 40.5
click at [294, 177] on tr "[PERSON_NAME] Prescription Diet Hypoallergenic Treats Canine 220 g [PERSON_NAME…" at bounding box center [673, 196] width 1306 height 61
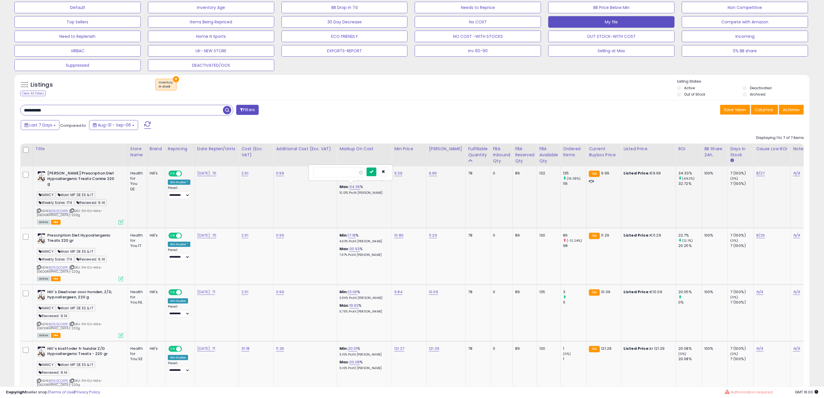
type input "*****"
click at [377, 173] on button "submit" at bounding box center [372, 171] width 10 height 9
click at [360, 205] on td "Min: 17.38 % 5.39% Profit [PERSON_NAME]: 43.07 % 12.17% Profit [PERSON_NAME]" at bounding box center [364, 196] width 55 height 61
click at [32, 91] on div "Clear All Filters" at bounding box center [33, 93] width 26 height 5
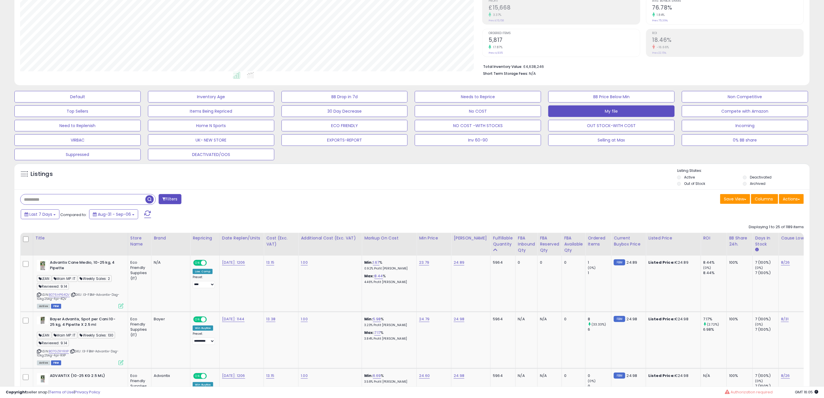
scroll to position [44, 0]
